Goal: Book appointment/travel/reservation

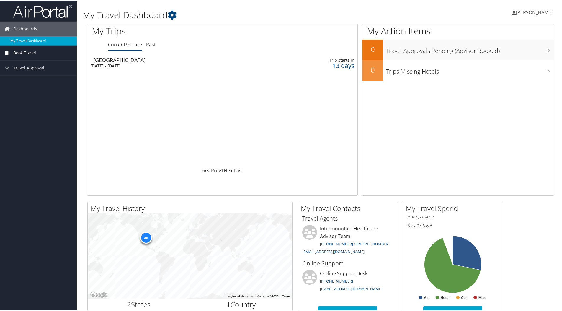
click at [18, 55] on span "Book Travel" at bounding box center [24, 52] width 23 height 15
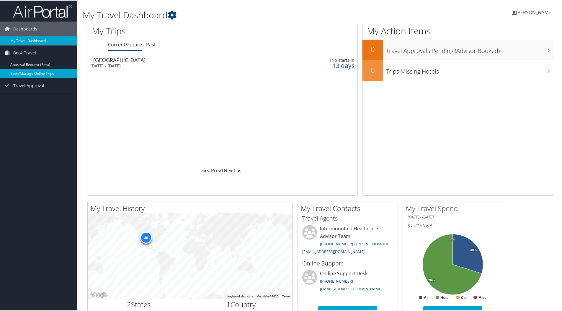
click at [38, 71] on link "Book/Manage Online Trips" at bounding box center [38, 73] width 77 height 9
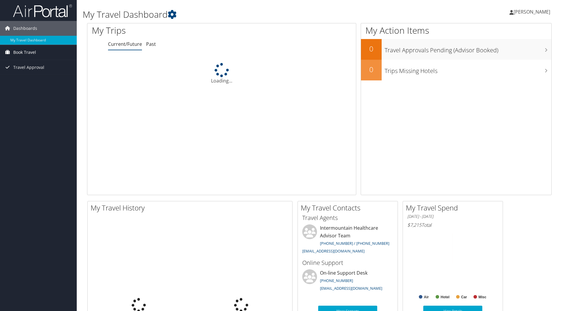
drag, startPoint x: 0, startPoint y: 0, endPoint x: 25, endPoint y: 52, distance: 57.9
click at [25, 52] on span "Book Travel" at bounding box center [24, 52] width 23 height 15
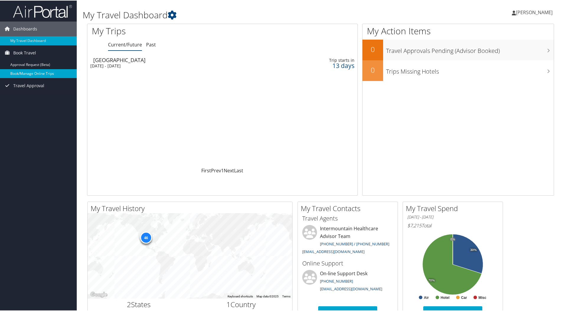
click at [37, 74] on link "Book/Manage Online Trips" at bounding box center [38, 73] width 77 height 9
